Goal: Task Accomplishment & Management: Manage account settings

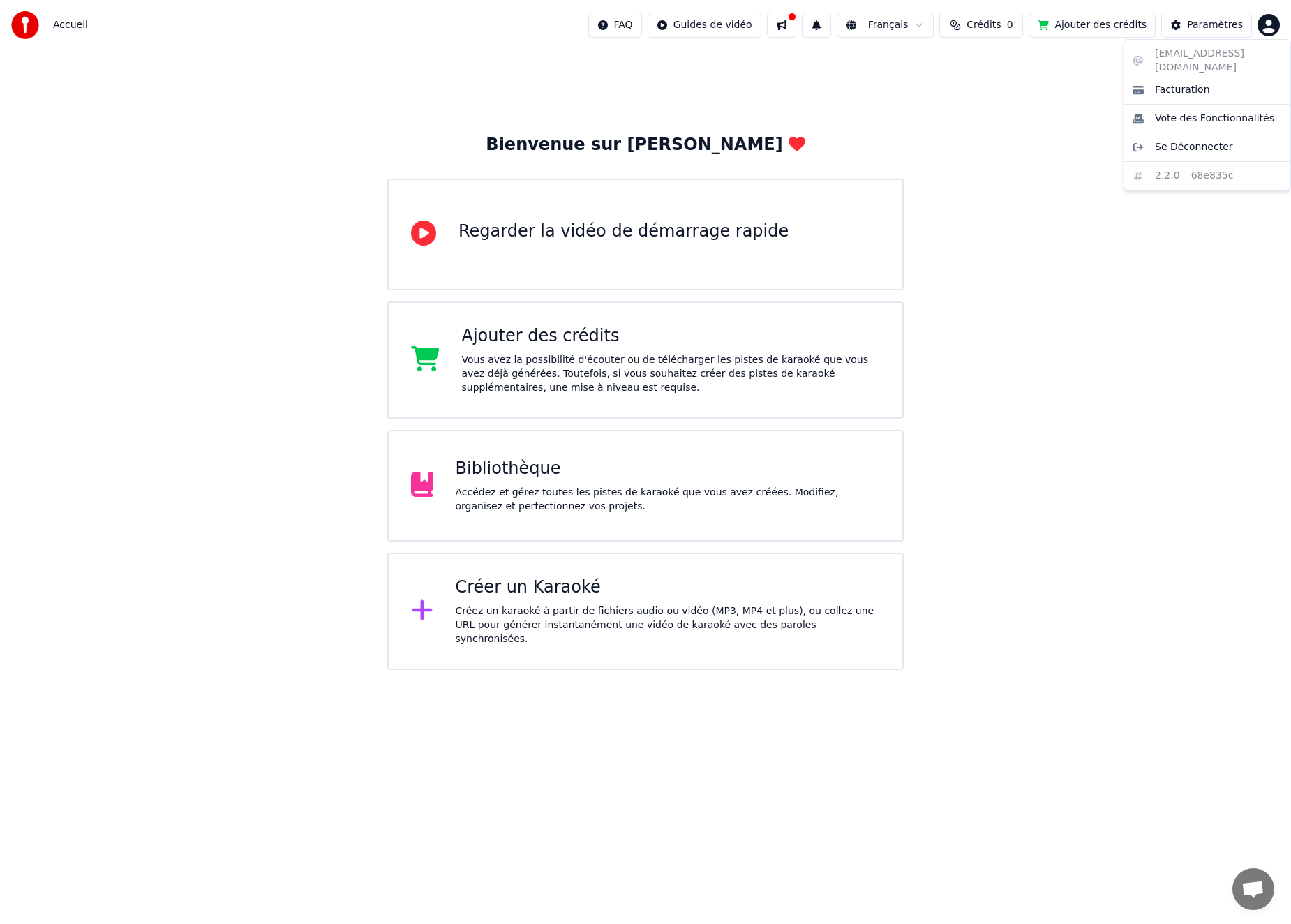
click at [1259, 27] on html "Accueil FAQ Guides de vidéo Français Crédits 0 Ajouter des crédits Paramètres B…" at bounding box center [645, 334] width 1291 height 670
click at [1184, 83] on span "Facturation" at bounding box center [1182, 90] width 55 height 14
click at [1273, 28] on html "Accueil FAQ Guides de vidéo Français Crédits 0 Ajouter des crédits Paramètres B…" at bounding box center [645, 334] width 1291 height 670
click at [966, 93] on html "Accueil FAQ Guides de vidéo Français Crédits 0 Ajouter des crédits Paramètres B…" at bounding box center [645, 334] width 1291 height 670
click at [786, 30] on button at bounding box center [782, 25] width 30 height 25
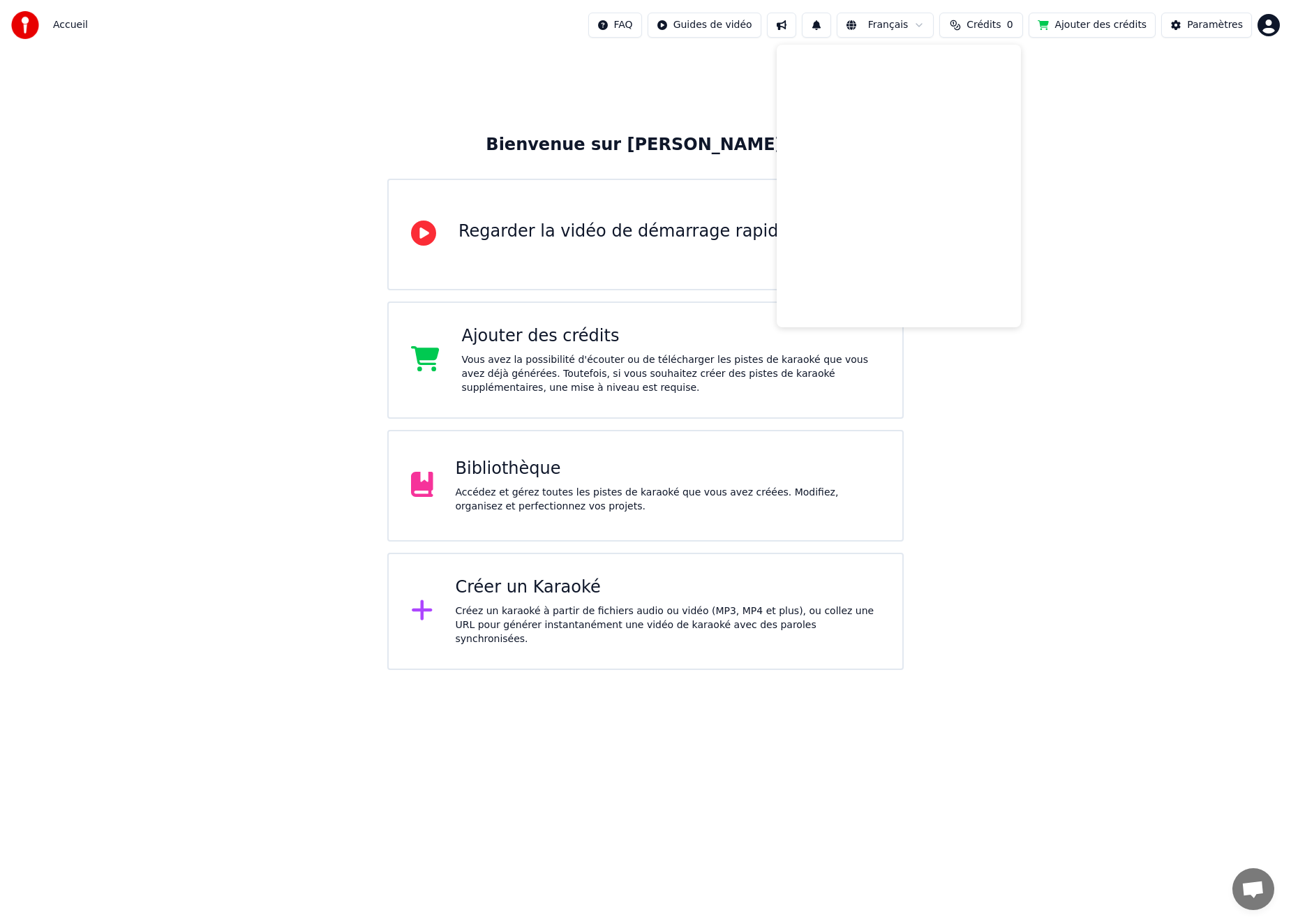
click at [786, 30] on button at bounding box center [782, 25] width 30 height 25
click at [783, 70] on div "Bienvenue sur Youka Regarder la vidéo de démarrage rapide Ajouter des crédits V…" at bounding box center [645, 360] width 1291 height 619
click at [1215, 24] on div "Paramètres" at bounding box center [1214, 25] width 55 height 14
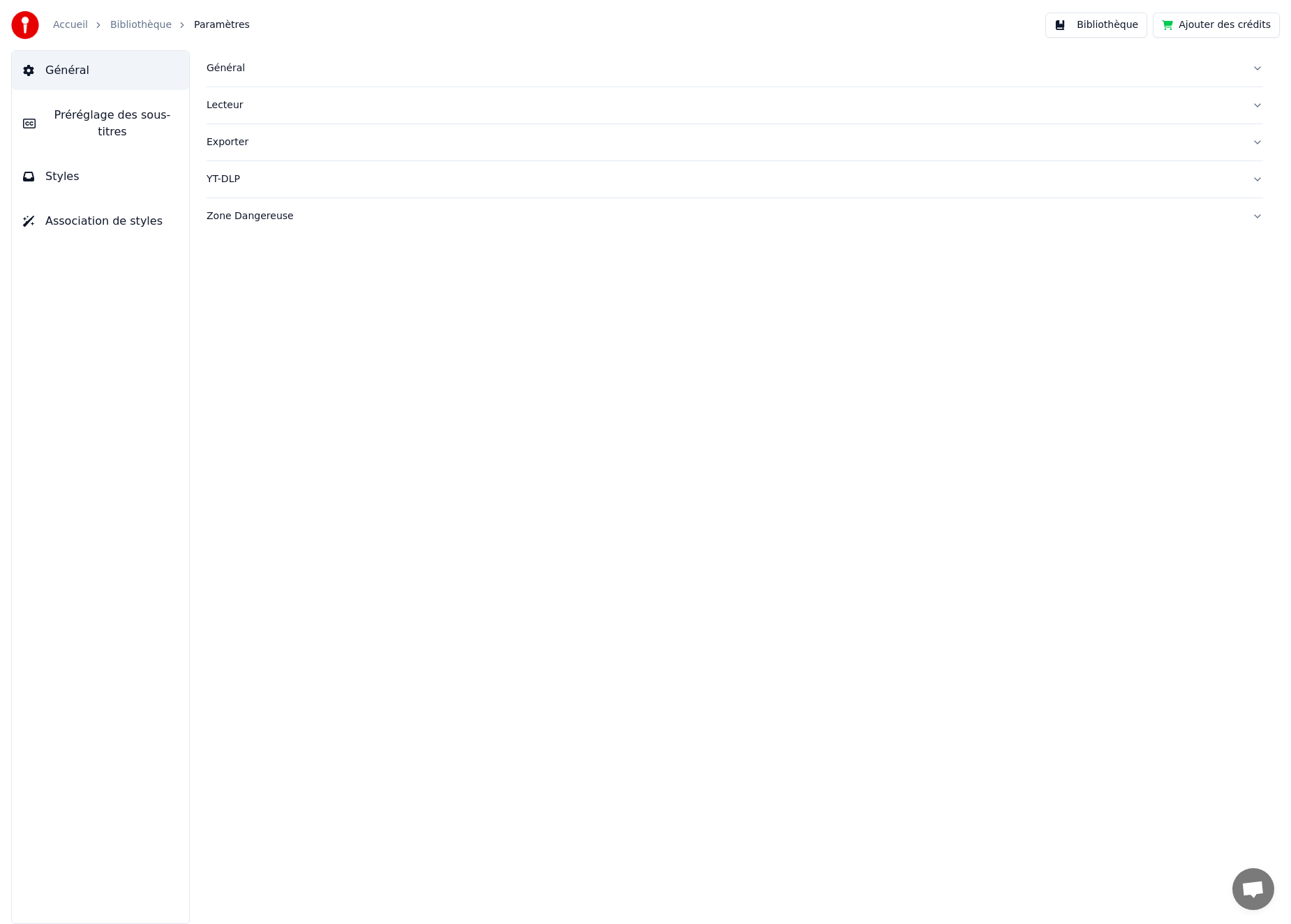
click at [74, 21] on link "Accueil" at bounding box center [70, 25] width 35 height 14
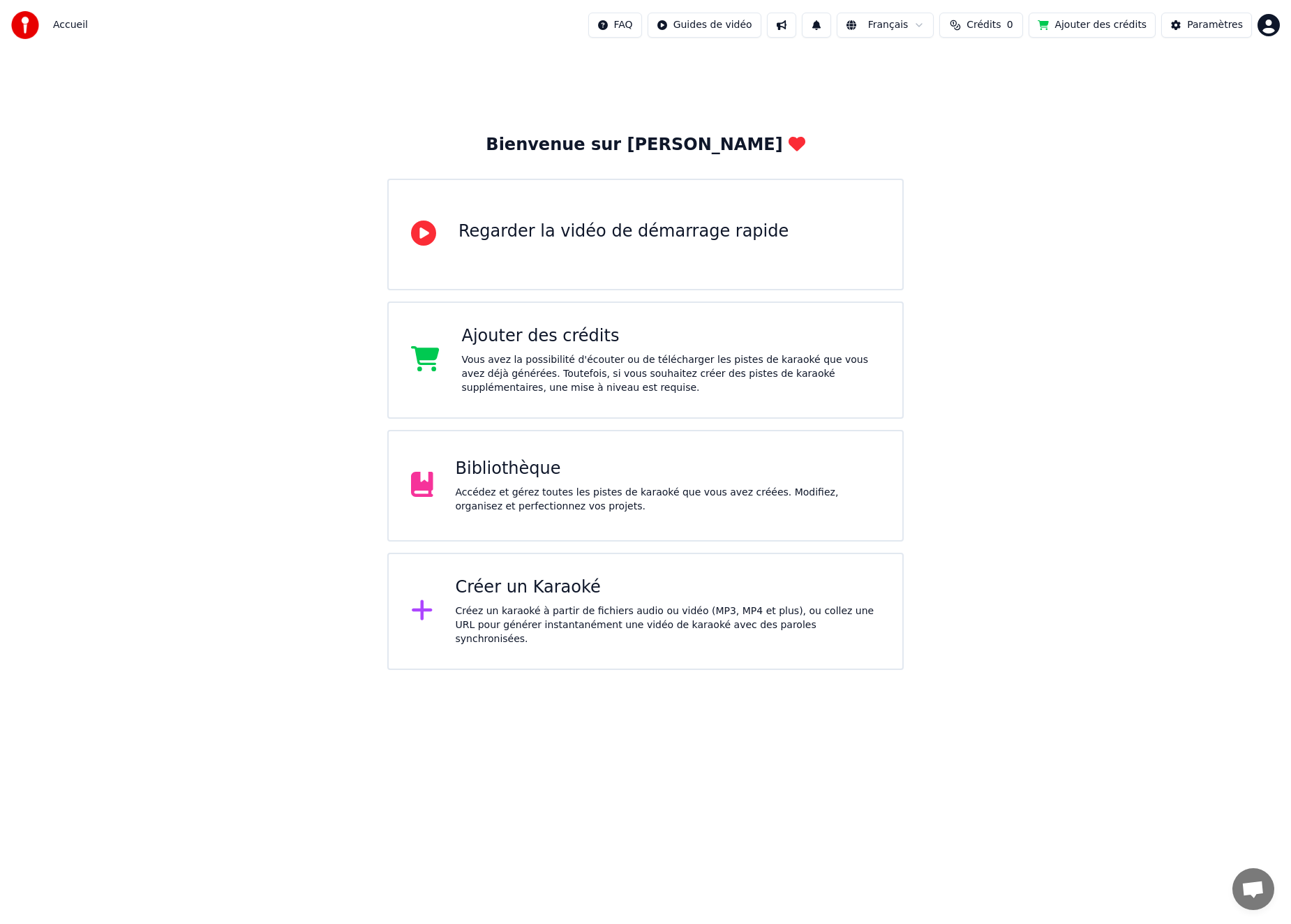
click at [1262, 27] on html "Accueil FAQ Guides de vidéo Français Crédits 0 Ajouter des crédits Paramètres B…" at bounding box center [645, 334] width 1291 height 670
click at [1140, 137] on div "Se Déconnecter" at bounding box center [1207, 147] width 160 height 23
